Goal: Find specific page/section: Find specific page/section

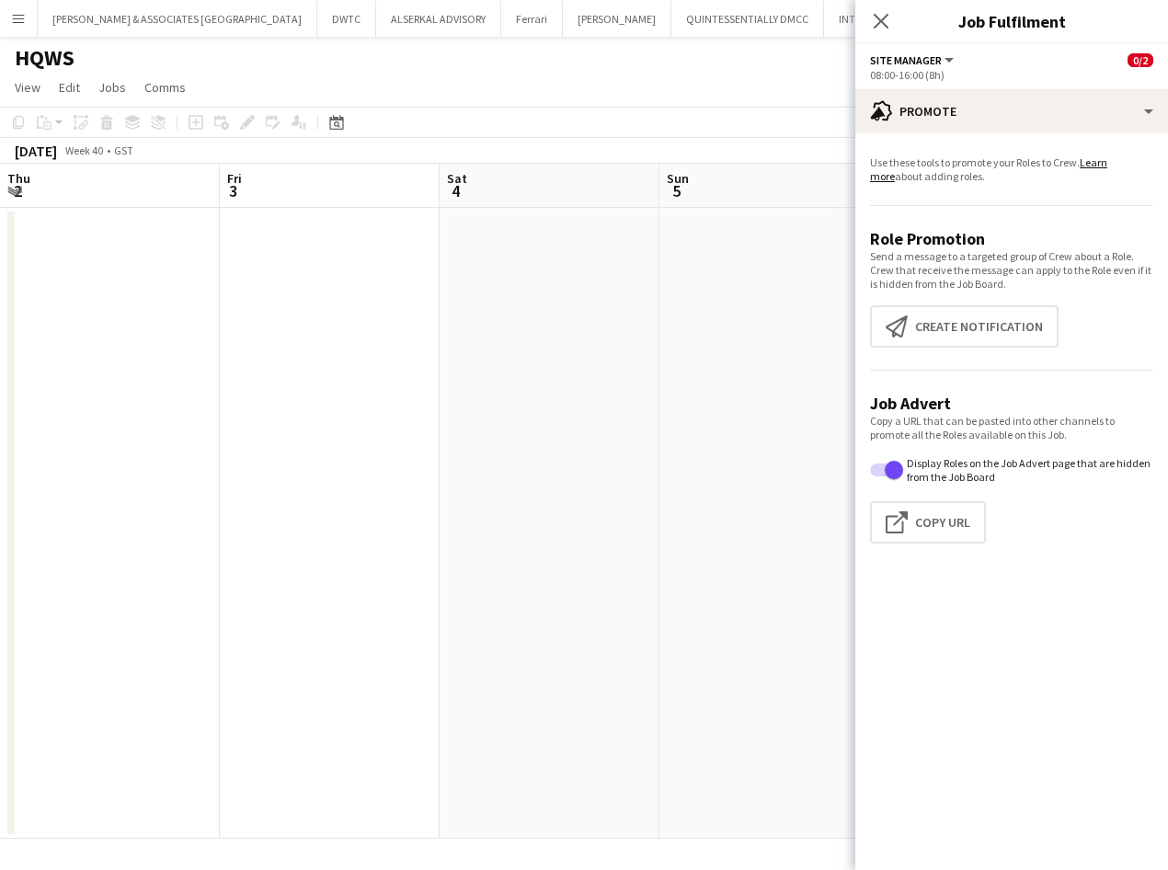
scroll to position [0, 634]
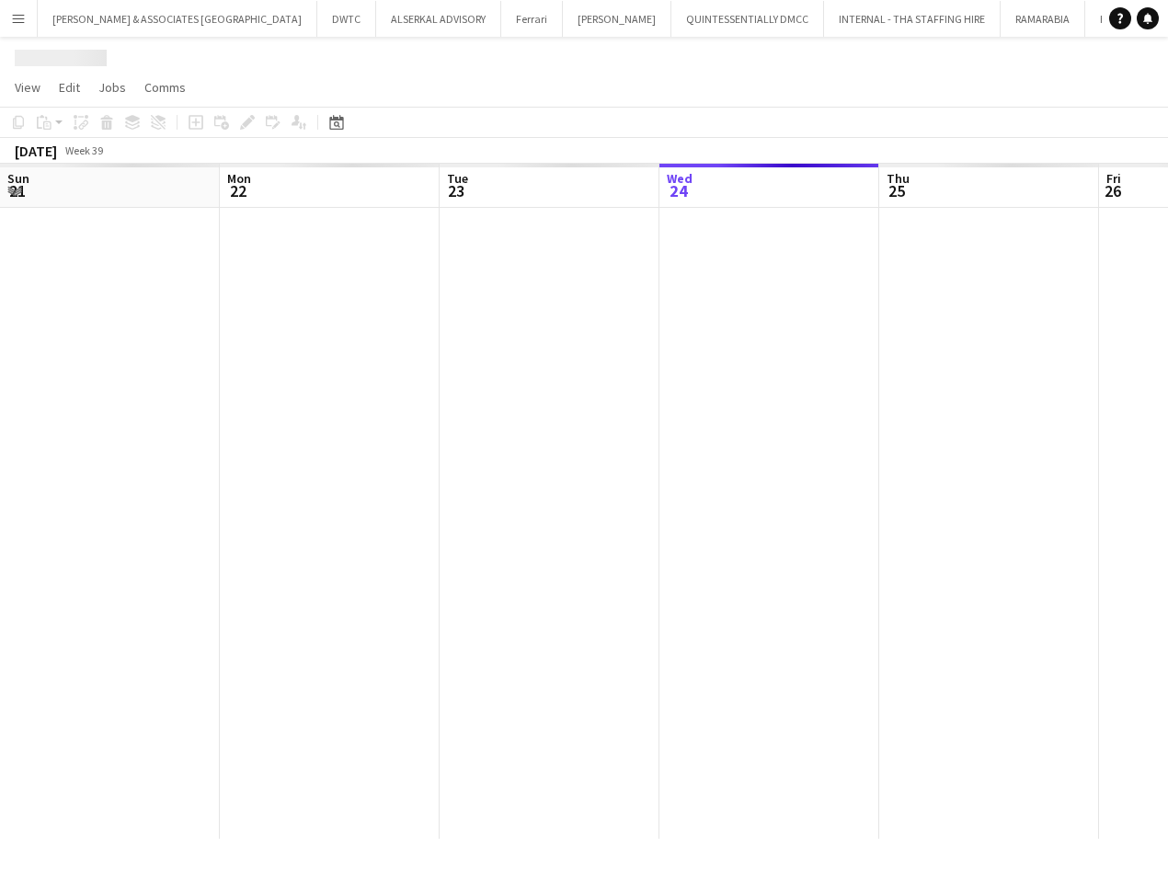
scroll to position [0, 440]
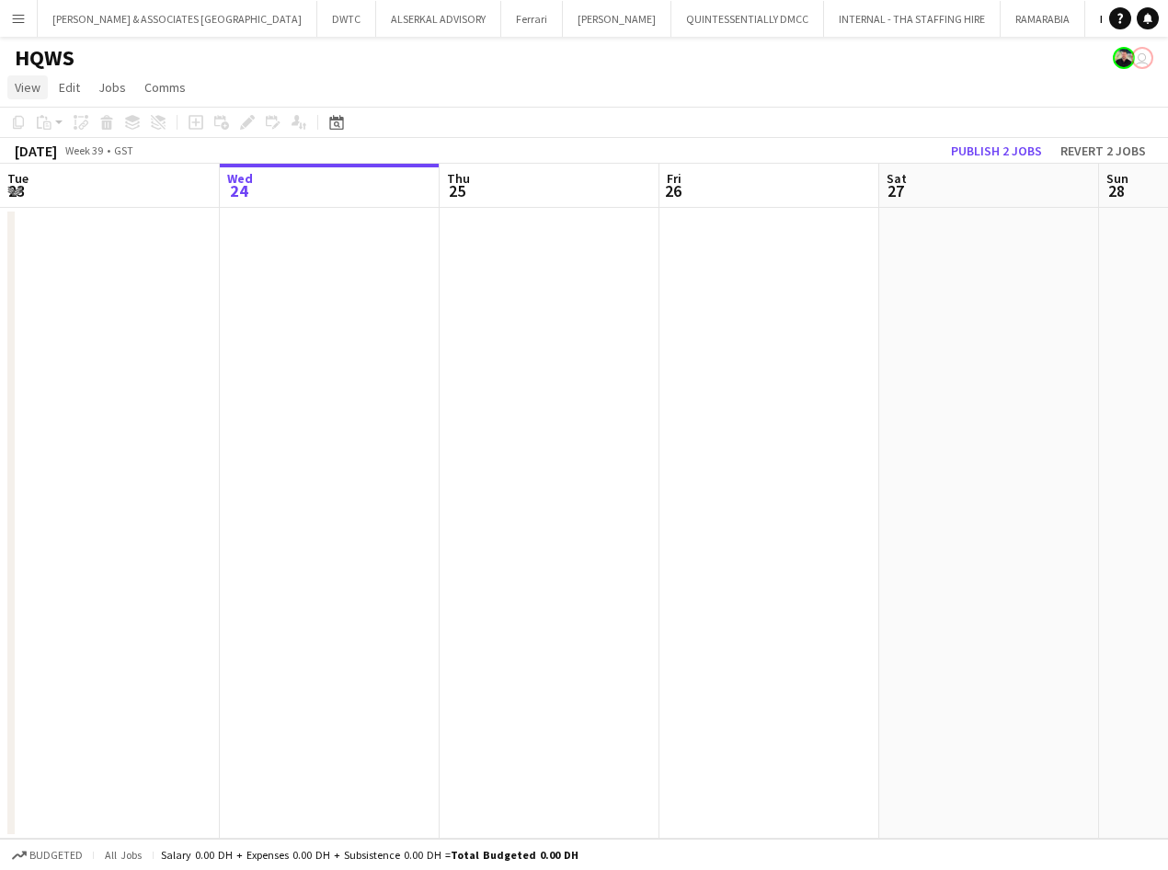
click at [18, 75] on link "View" at bounding box center [27, 87] width 40 height 24
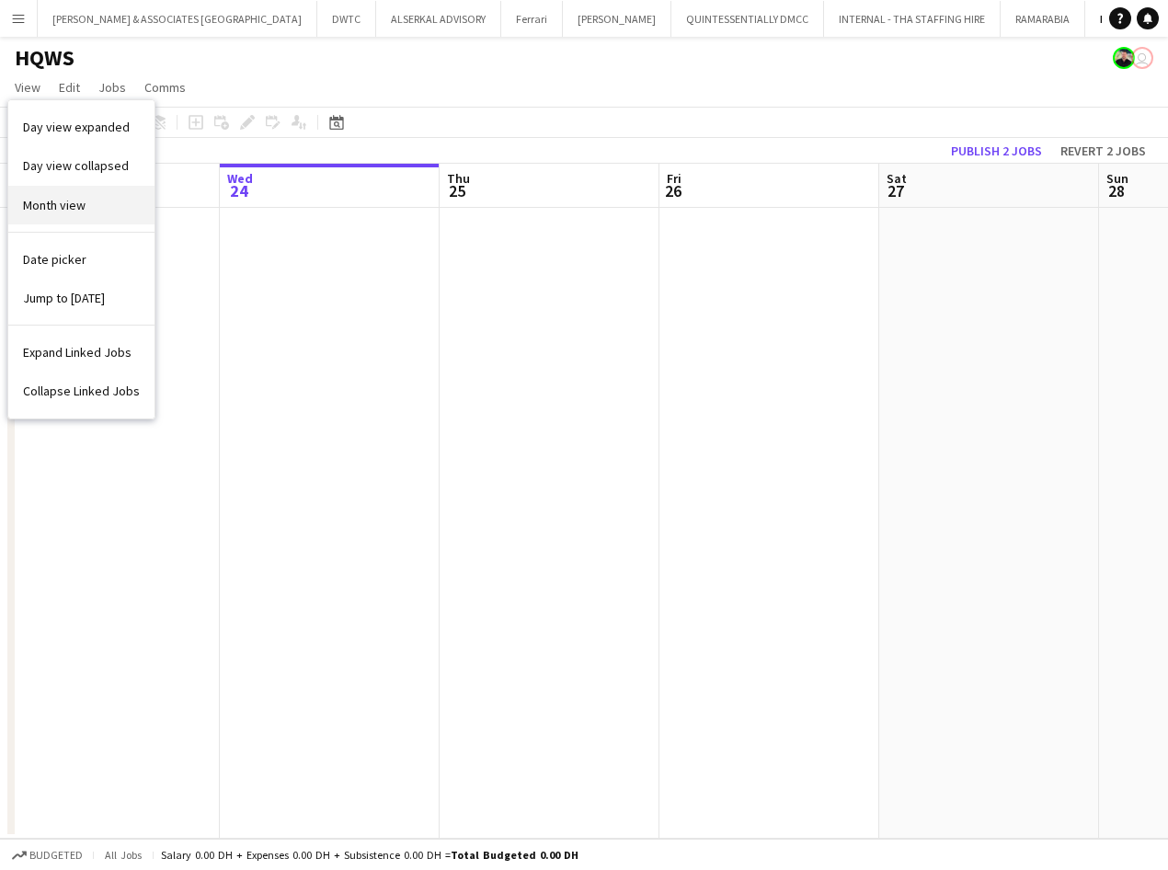
click at [68, 202] on span "Month view" at bounding box center [54, 205] width 63 height 17
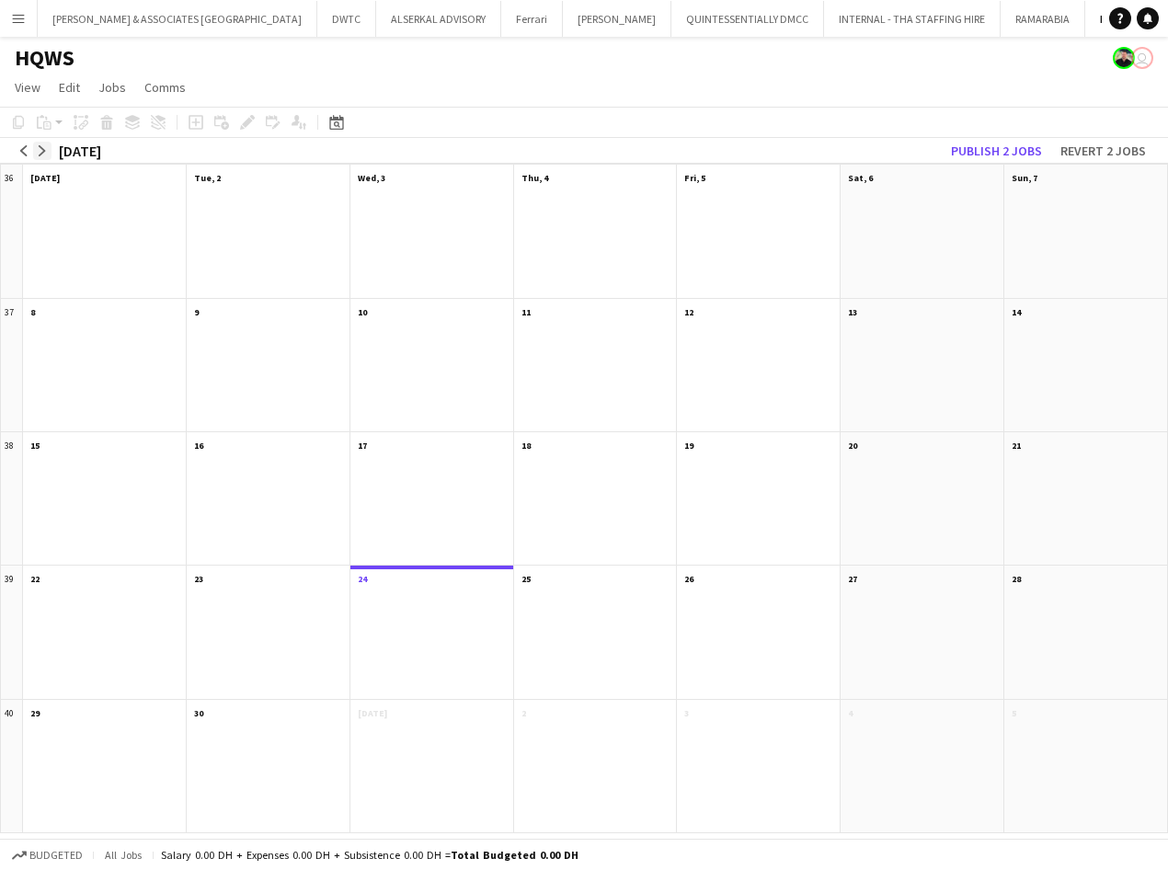
click at [40, 152] on app-icon "arrow-right" at bounding box center [42, 150] width 11 height 11
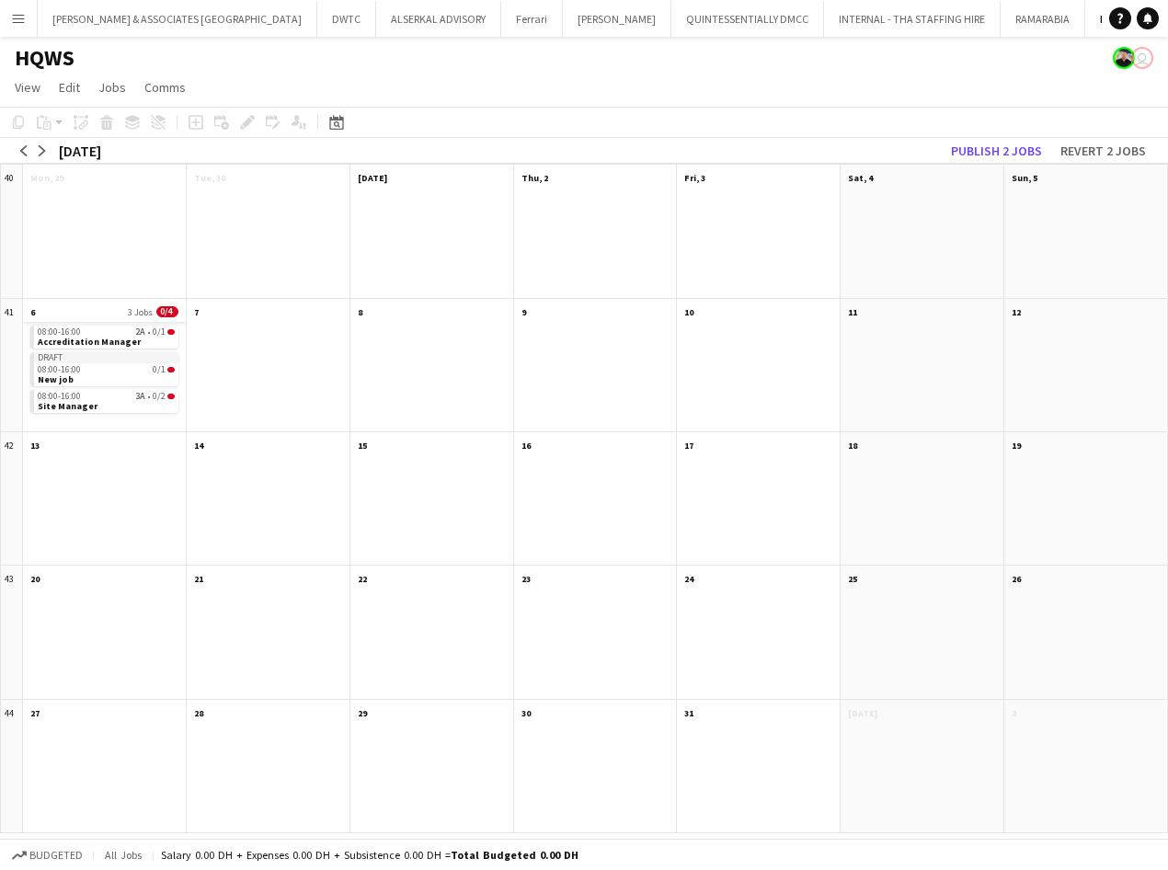
click at [84, 309] on app-month-view-date-header "6 3 Jobs 0/4" at bounding box center [104, 310] width 163 height 23
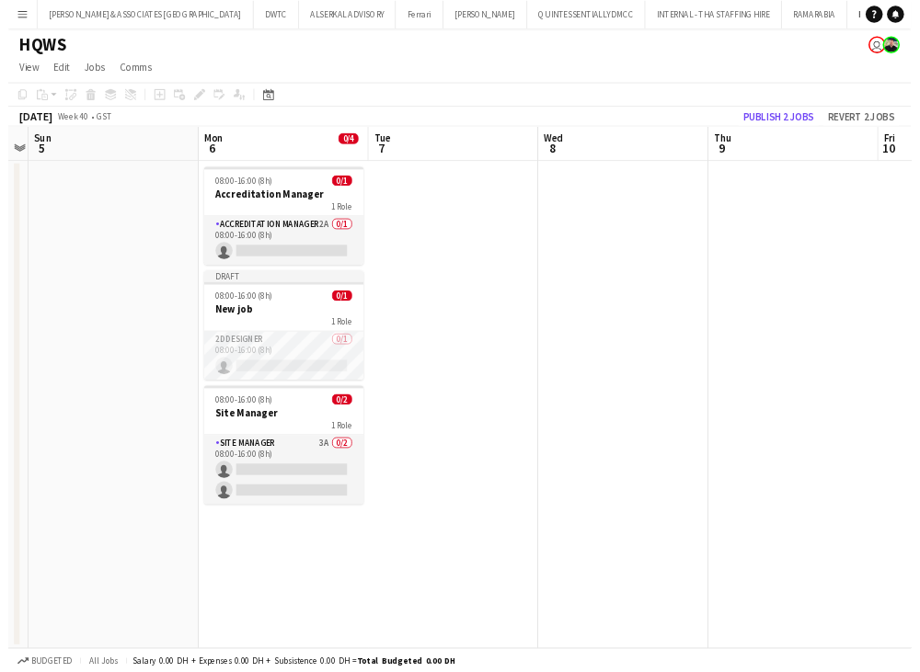
scroll to position [0, 633]
